Goal: Task Accomplishment & Management: Manage account settings

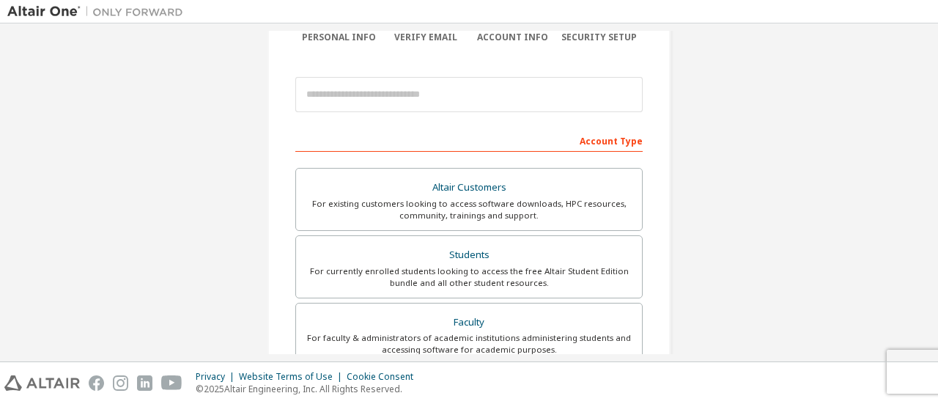
scroll to position [147, 0]
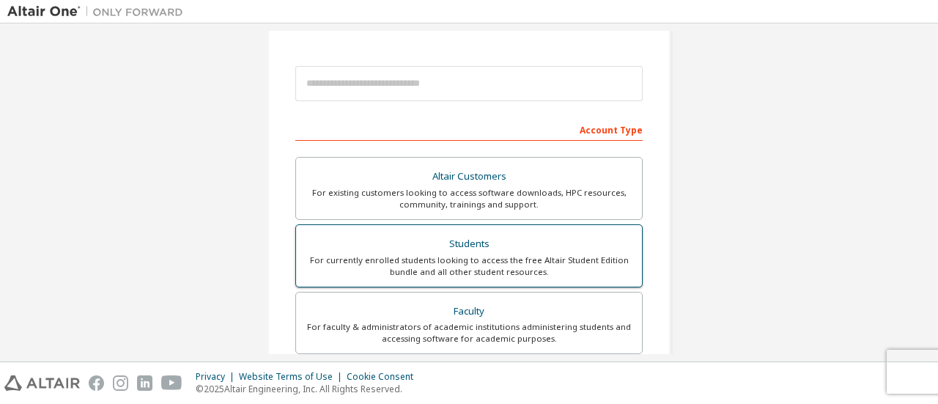
click at [630, 247] on label "Students For currently enrolled students looking to access the free Altair Stud…" at bounding box center [468, 255] width 347 height 63
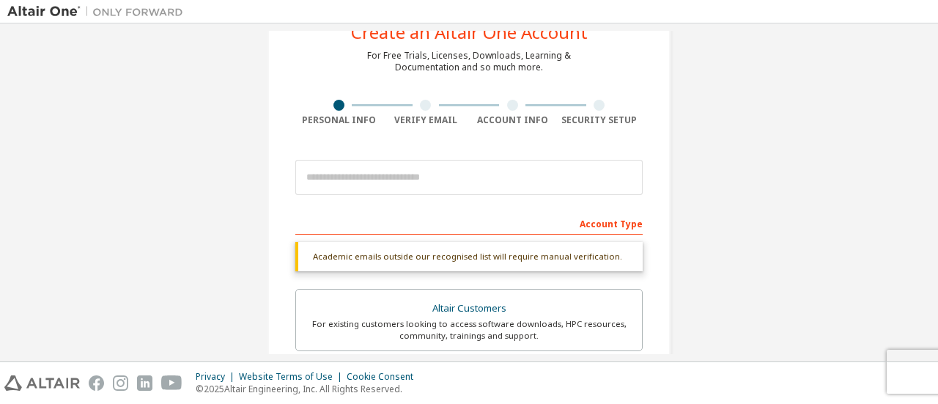
scroll to position [0, 0]
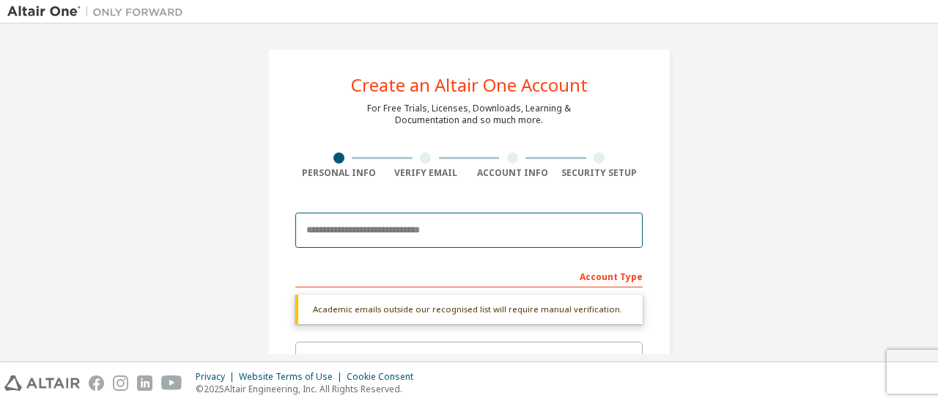
click at [542, 232] on input "email" at bounding box center [468, 230] width 347 height 35
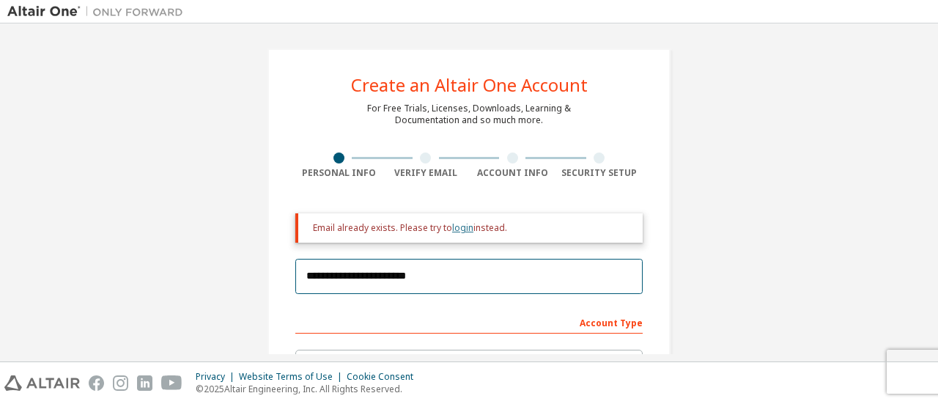
type input "**********"
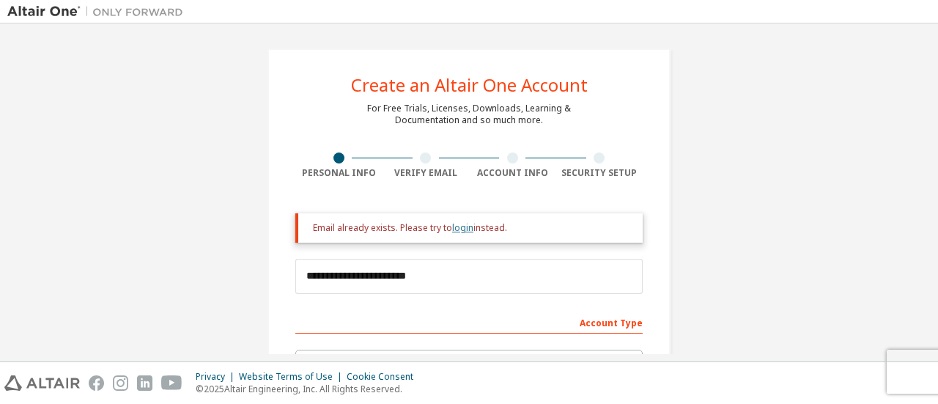
click at [456, 227] on link "login" at bounding box center [462, 227] width 21 height 12
